Goal: Task Accomplishment & Management: Use online tool/utility

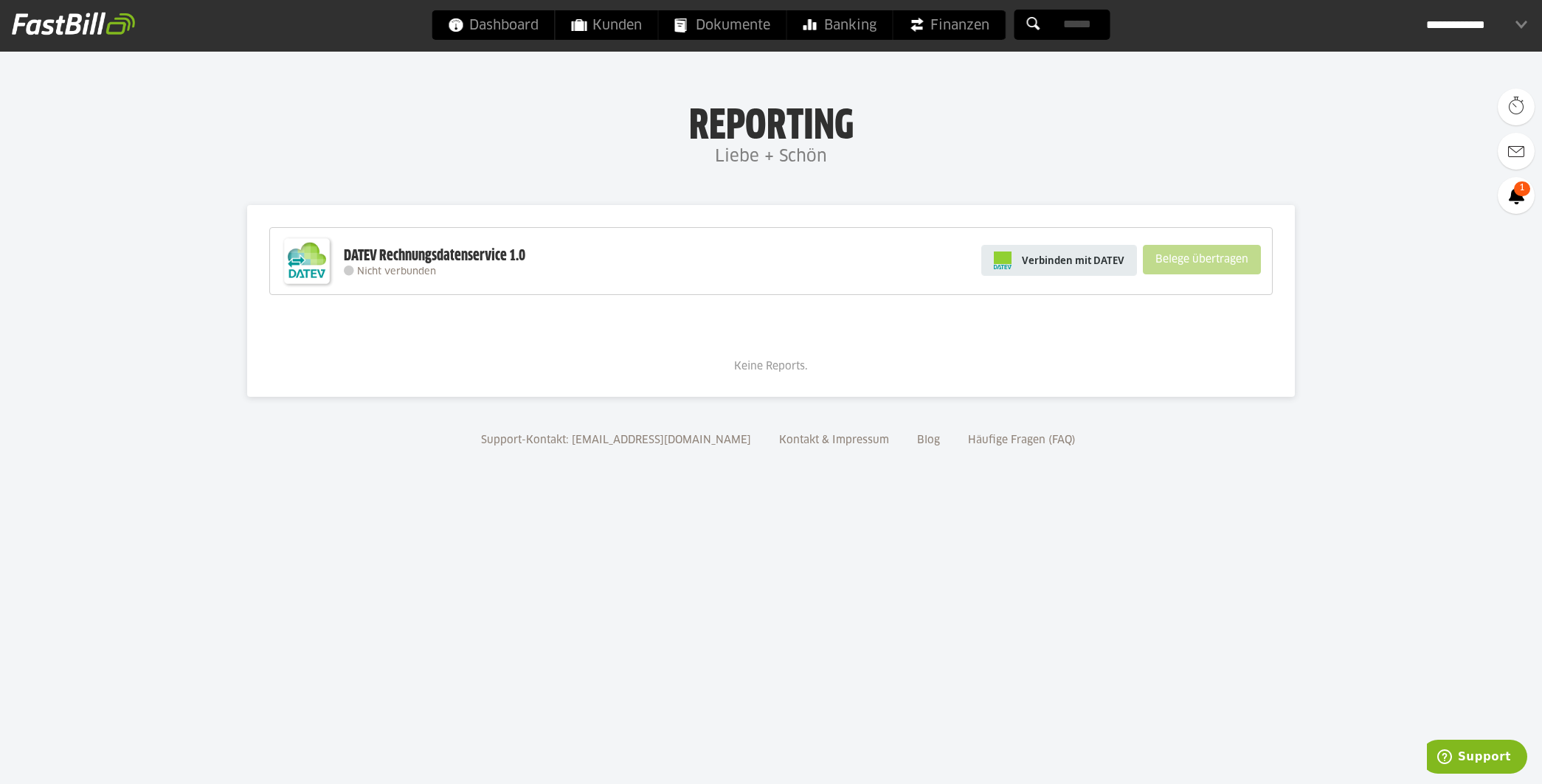
click at [1077, 260] on span "Verbinden mit DATEV" at bounding box center [1073, 261] width 103 height 15
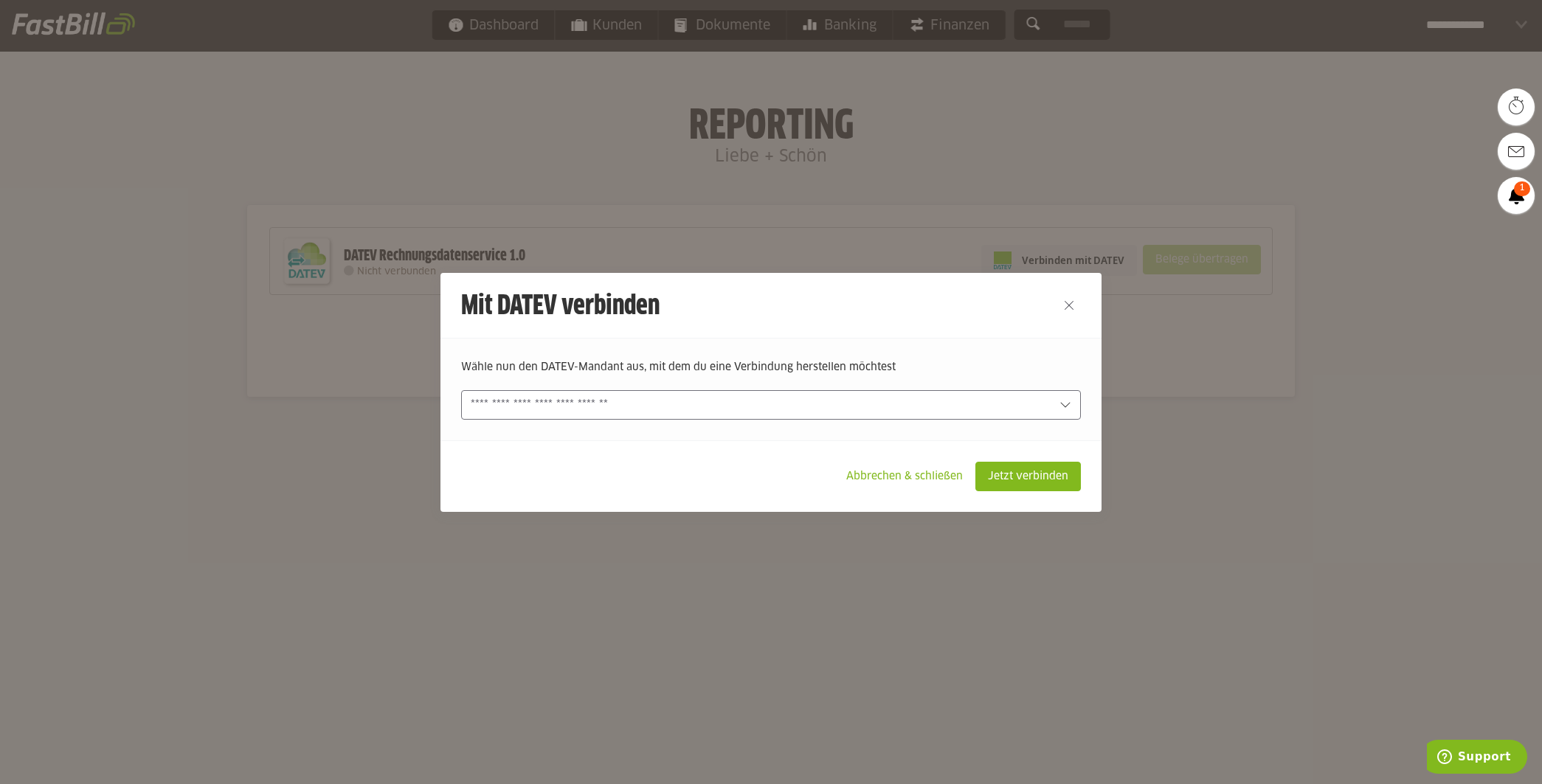
click at [658, 411] on input "text" at bounding box center [760, 405] width 580 height 17
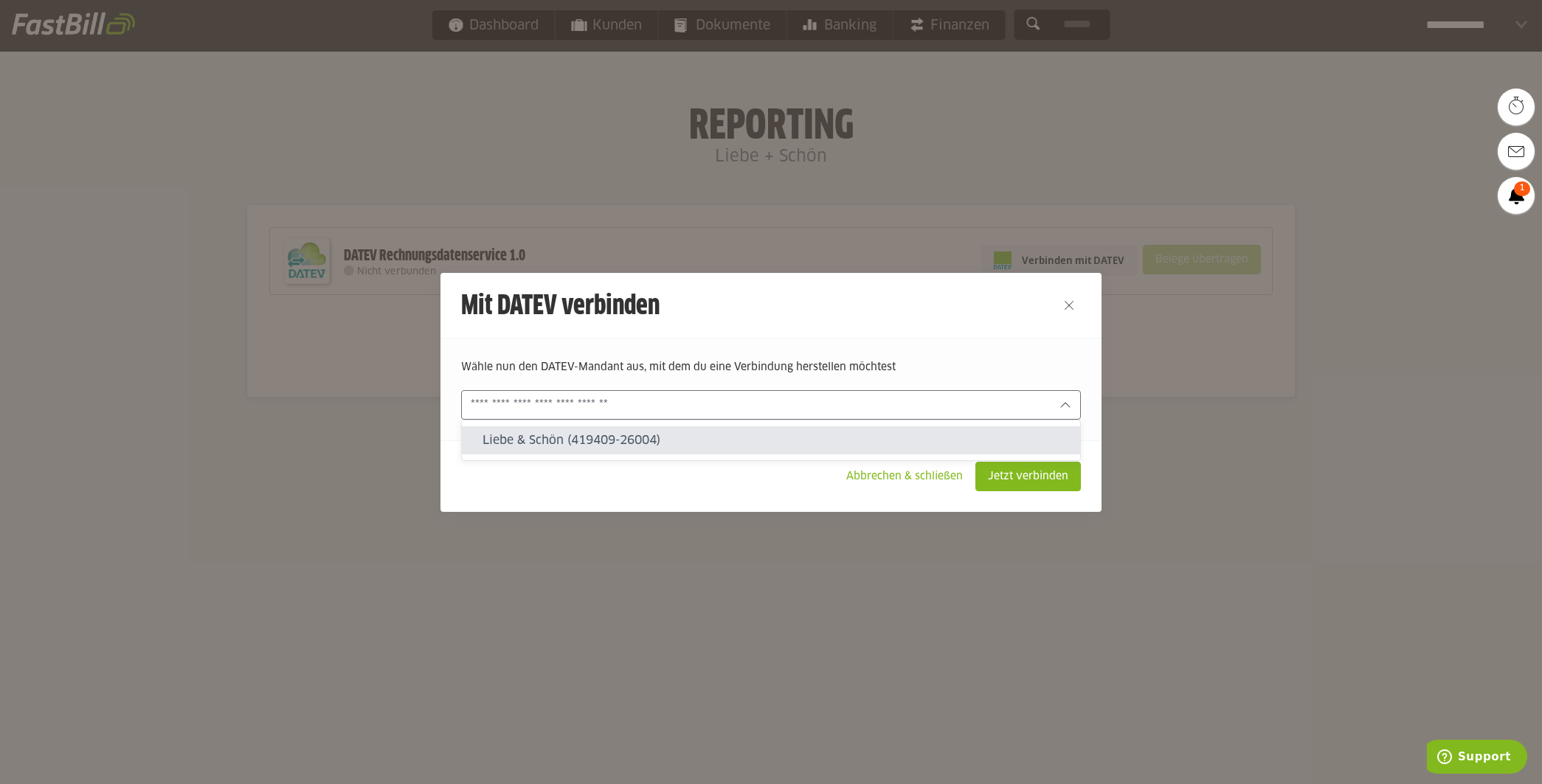
click at [656, 442] on slot "Liebe & Schön (419409-26004)" at bounding box center [775, 440] width 585 height 17
type input "**********"
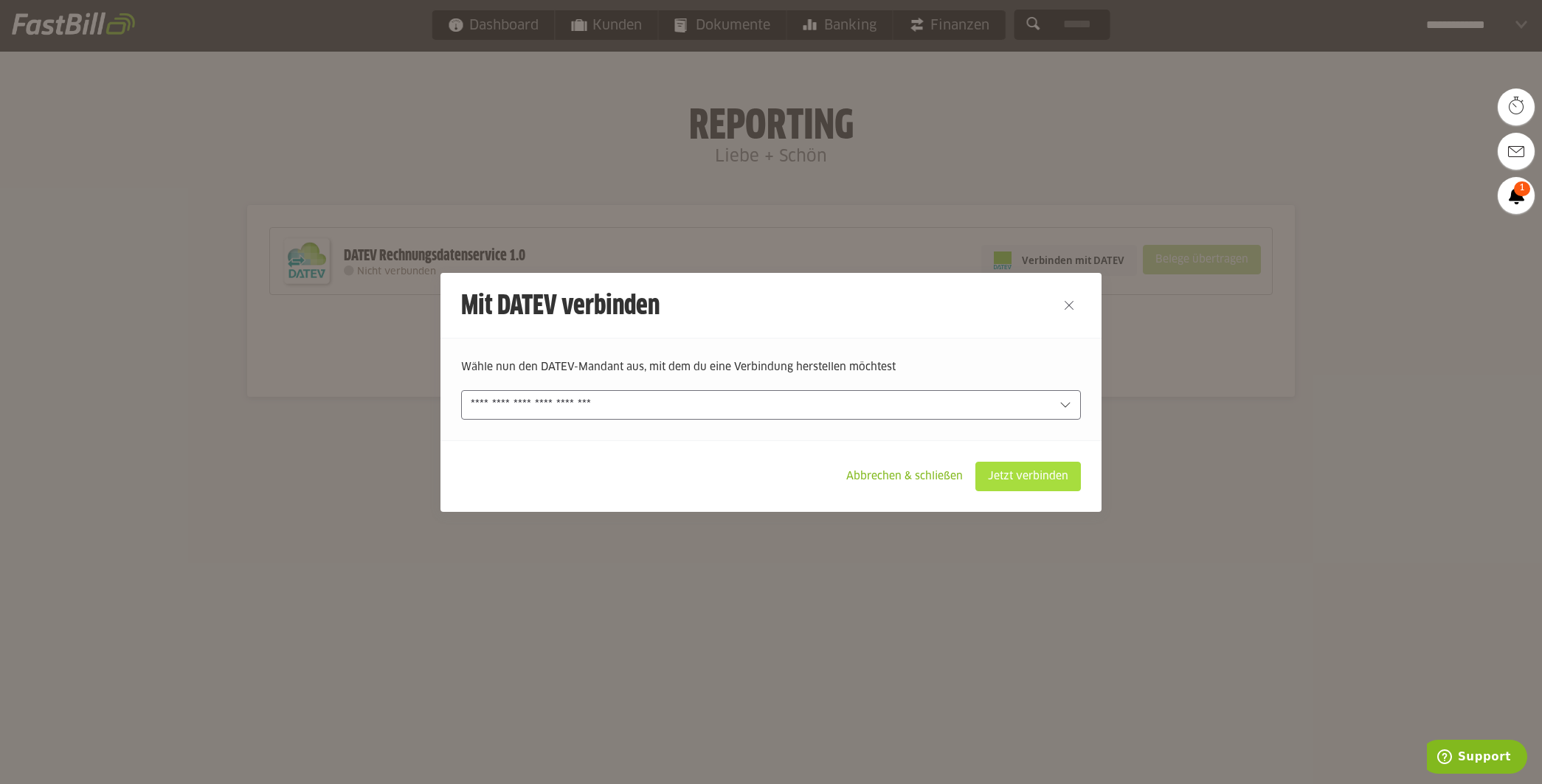
click at [1004, 483] on slot "Jetzt verbinden" at bounding box center [1029, 477] width 104 height 28
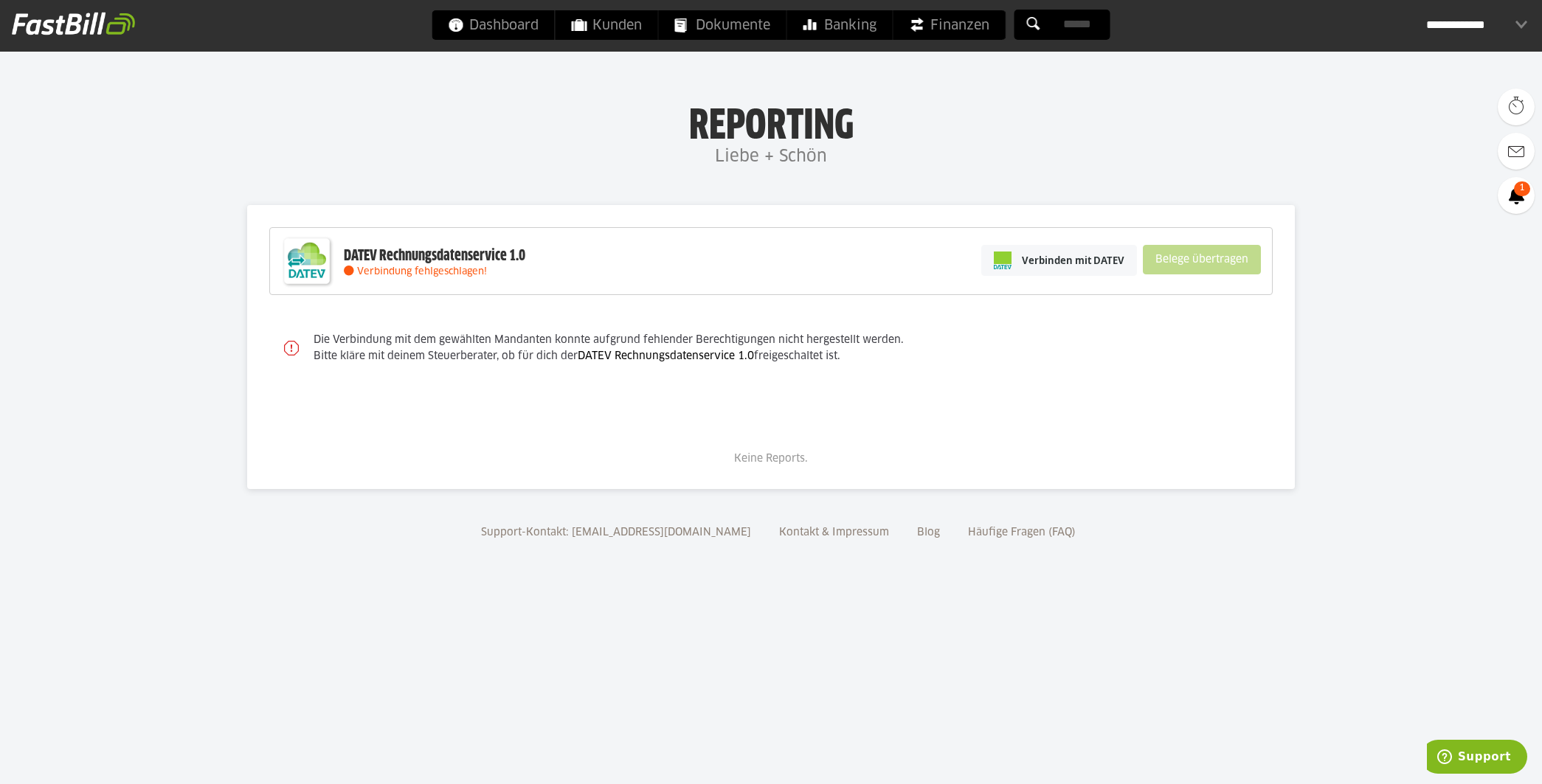
click at [667, 362] on link "DATEV Rechnungsdatenservice 1.0" at bounding box center [666, 356] width 176 height 10
drag, startPoint x: 860, startPoint y: 365, endPoint x: 583, endPoint y: 360, distance: 277.0
click at [583, 360] on div "Die Verbindung mit dem gewählten Mandanten konnte aufgrund fehlender Berechtigu…" at bounding box center [786, 349] width 974 height 63
click at [499, 416] on div "Keine Reports." at bounding box center [771, 437] width 1004 height 57
click at [344, 165] on h4 "Liebe + Schön" at bounding box center [771, 157] width 1542 height 30
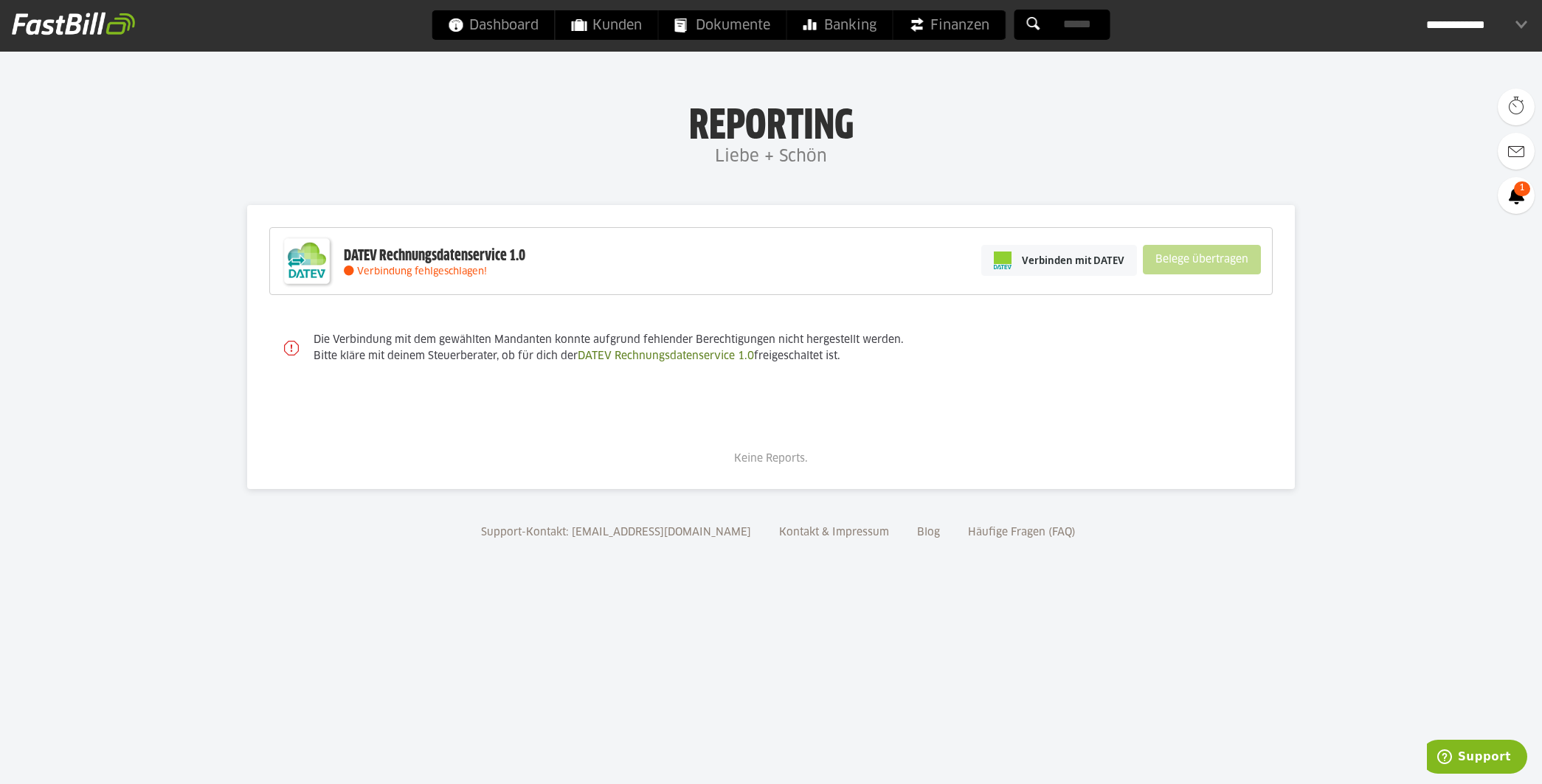
drag, startPoint x: 892, startPoint y: 362, endPoint x: 380, endPoint y: 301, distance: 515.6
click at [380, 301] on div "DATEV Rechnungsdatenservice 1.0 Verbindung fehlgeschlagen! Verbinden mit DATEV …" at bounding box center [771, 347] width 1004 height 240
click at [462, 137] on h1 "Reporting" at bounding box center [771, 123] width 1247 height 38
click at [1349, 195] on body "Dashboard Kunden Dokumente Banking Finanzen Add-ons" at bounding box center [771, 392] width 1542 height 784
click at [1048, 267] on link "Verbinden mit DATEV" at bounding box center [1059, 260] width 156 height 31
